Goal: Task Accomplishment & Management: Manage account settings

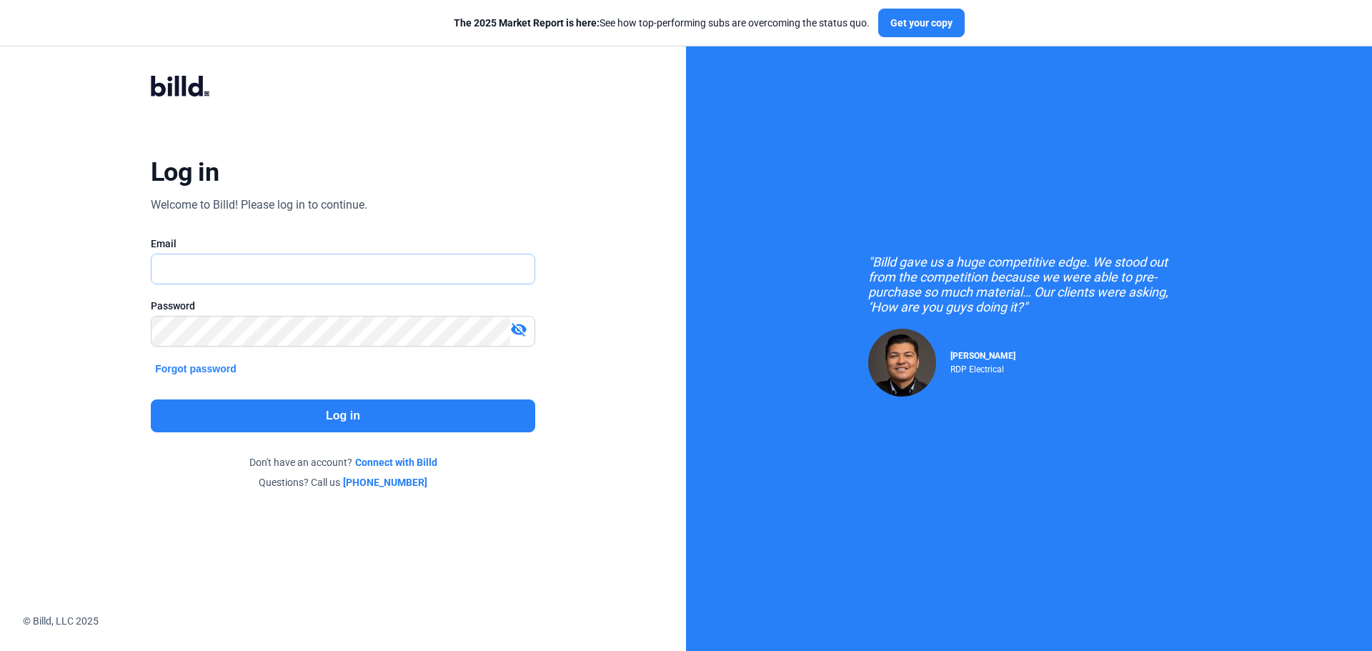
type input "[EMAIL_ADDRESS][DOMAIN_NAME]"
click at [277, 407] on button "Log in" at bounding box center [343, 416] width 385 height 33
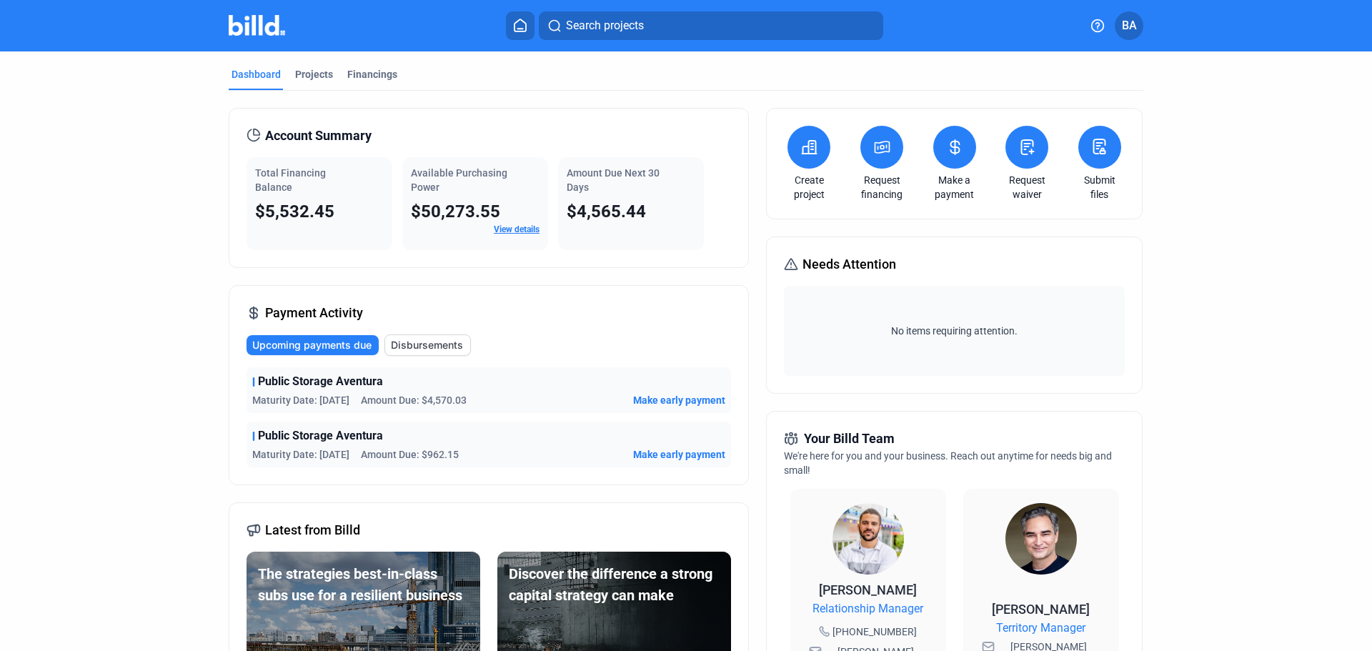
click at [302, 73] on div "Projects" at bounding box center [314, 74] width 38 height 14
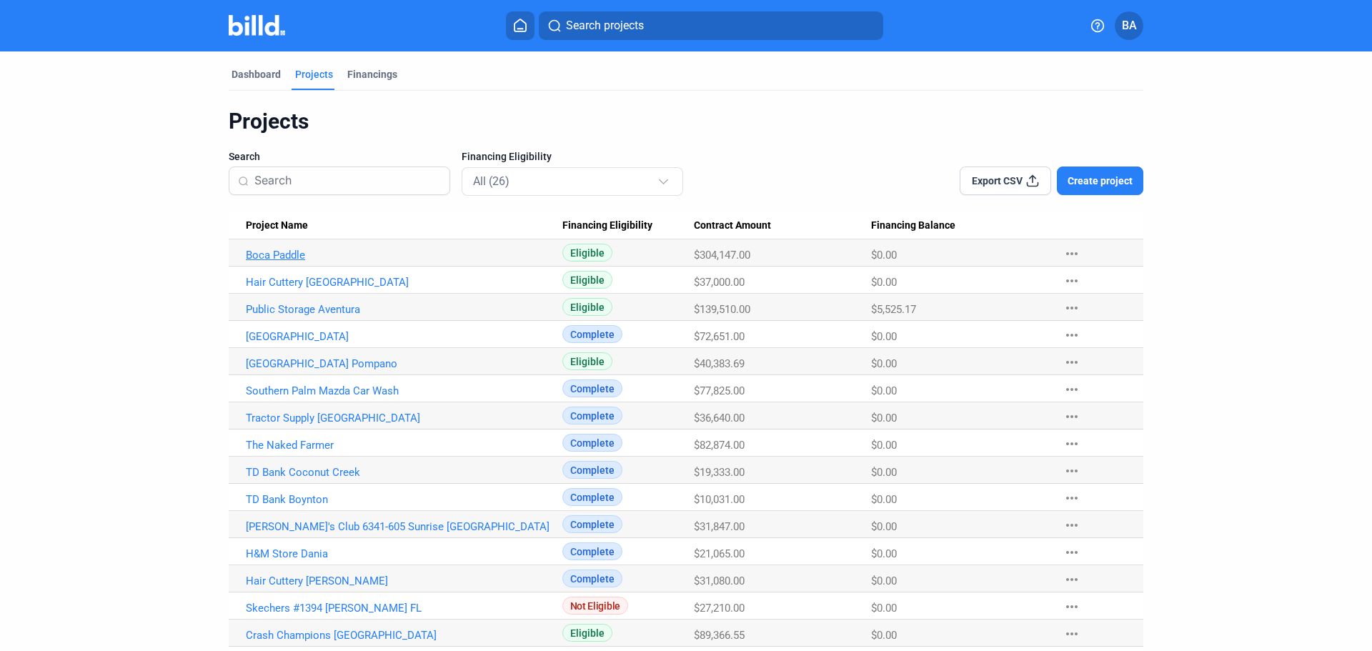
click at [296, 252] on link "Boca Paddle" at bounding box center [404, 255] width 317 height 13
